Goal: Information Seeking & Learning: Find contact information

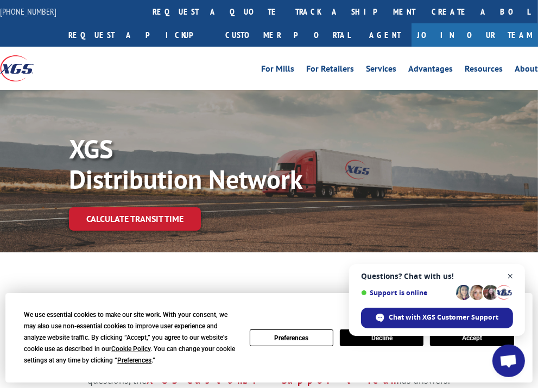
click at [509, 276] on span "Close chat" at bounding box center [511, 277] width 14 height 14
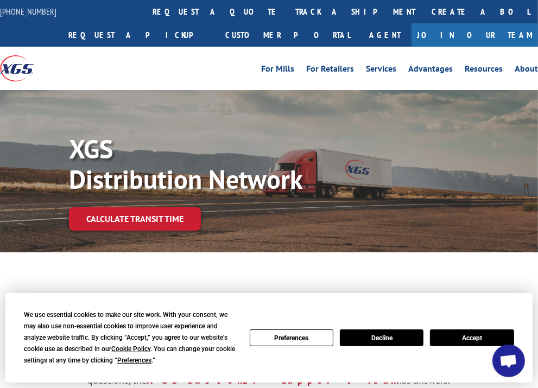
click at [493, 336] on button "Accept" at bounding box center [472, 338] width 84 height 17
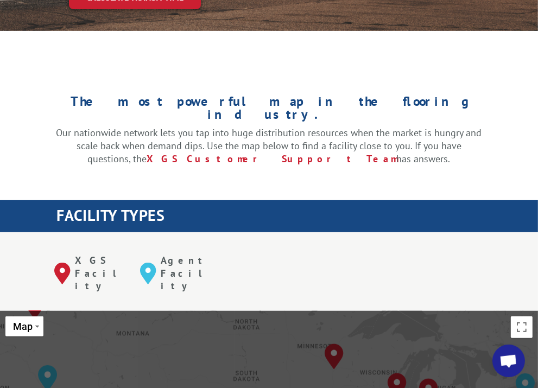
scroll to position [217, 0]
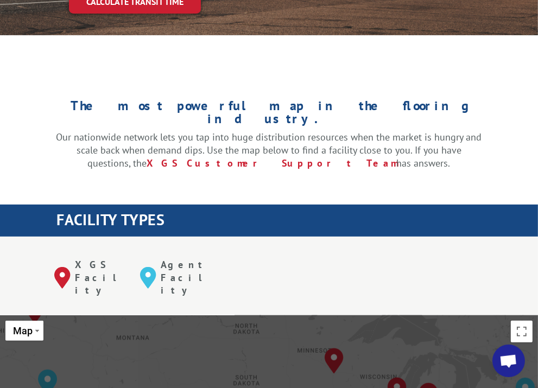
click at [96, 259] on p "XGS Facility" at bounding box center [99, 277] width 49 height 39
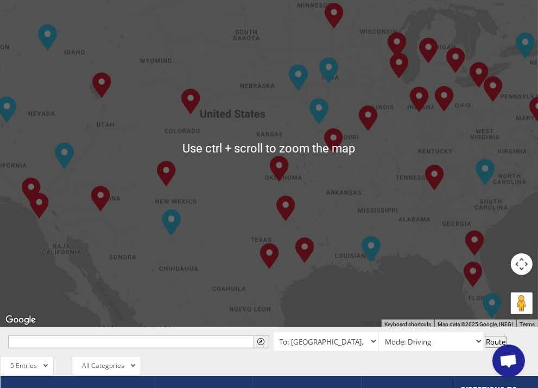
scroll to position [597, 0]
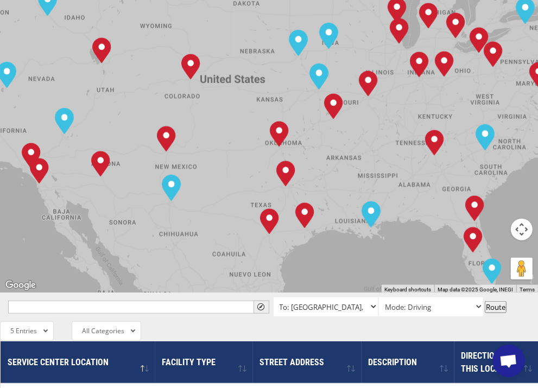
click at [365, 297] on select "To: [GEOGRAPHIC_DATA], [GEOGRAPHIC_DATA] To: [GEOGRAPHIC_DATA], [GEOGRAPHIC_DAT…" at bounding box center [326, 306] width 104 height 19
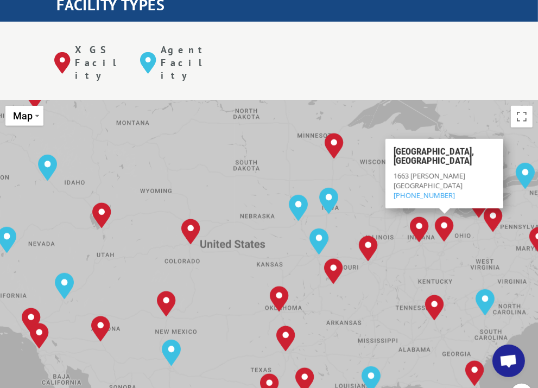
scroll to position [434, 0]
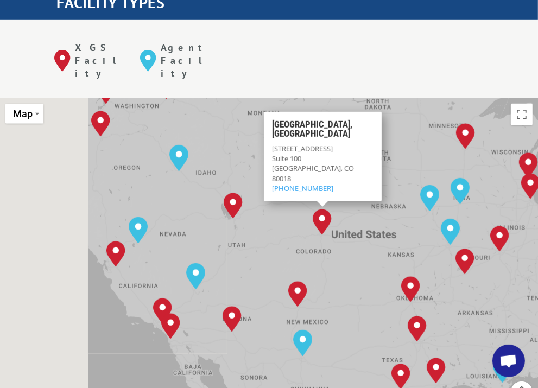
drag, startPoint x: 98, startPoint y: 278, endPoint x: 232, endPoint y: 271, distance: 134.8
click at [232, 271] on div "[GEOGRAPHIC_DATA], [GEOGRAPHIC_DATA] [GEOGRAPHIC_DATA], [GEOGRAPHIC_DATA] [GEOG…" at bounding box center [269, 276] width 538 height 357
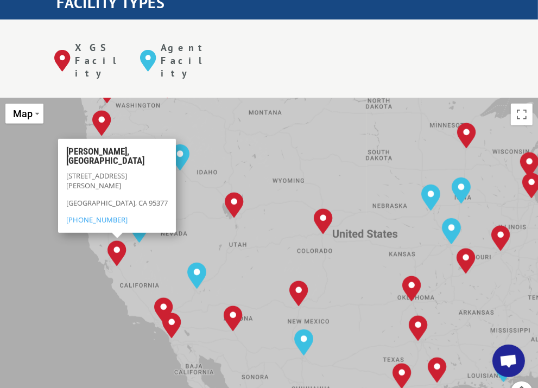
click at [123, 198] on p "[GEOGRAPHIC_DATA], CA 95377" at bounding box center [117, 206] width 102 height 17
drag, startPoint x: 88, startPoint y: 167, endPoint x: 62, endPoint y: 160, distance: 26.5
click at [62, 160] on div "[PERSON_NAME], [GEOGRAPHIC_DATA] [STREET_ADDRESS][PERSON_NAME] [PHONE_NUMBER]" at bounding box center [117, 186] width 118 height 94
drag, startPoint x: 84, startPoint y: 172, endPoint x: 65, endPoint y: 163, distance: 21.4
click at [63, 161] on div "[PERSON_NAME], [GEOGRAPHIC_DATA] [STREET_ADDRESS][PERSON_NAME] [PHONE_NUMBER]" at bounding box center [117, 186] width 118 height 94
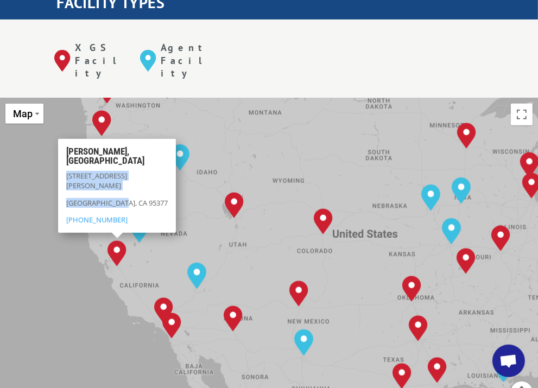
copy div "[STREET_ADDRESS][PERSON_NAME]"
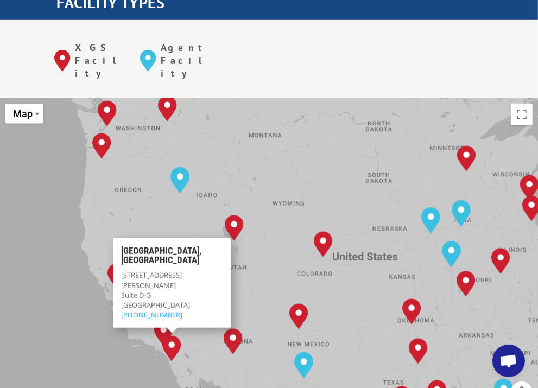
click at [204, 286] on p "[STREET_ADDRESS][PERSON_NAME] (858) 695-6772" at bounding box center [172, 295] width 102 height 49
drag, startPoint x: 200, startPoint y: 281, endPoint x: 116, endPoint y: 262, distance: 86.3
click at [117, 261] on div "[GEOGRAPHIC_DATA][STREET_ADDRESS][PERSON_NAME] (858) 695-6772" at bounding box center [172, 284] width 118 height 90
copy p "[STREET_ADDRESS][PERSON_NAME]"
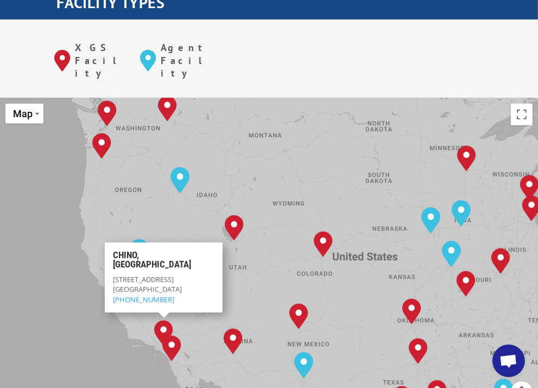
click at [163, 320] on img "Chino, CA" at bounding box center [163, 333] width 19 height 26
drag, startPoint x: 174, startPoint y: 275, endPoint x: 112, endPoint y: 254, distance: 65.9
click at [112, 254] on div "[GEOGRAPHIC_DATA], [GEOGRAPHIC_DATA] [STREET_ADDRESS] (714) 523-5420" at bounding box center [164, 278] width 118 height 70
copy p "[STREET_ADDRESS] (714) 523-5420"
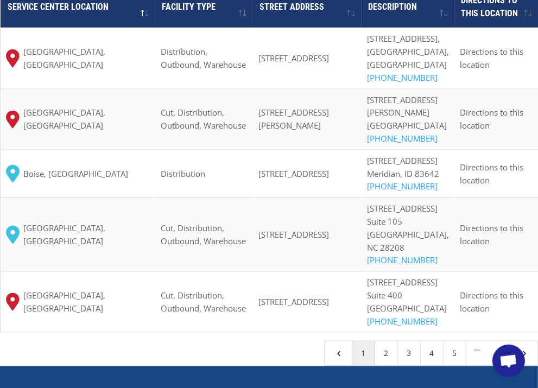
scroll to position [1384, 0]
